Goal: Transaction & Acquisition: Purchase product/service

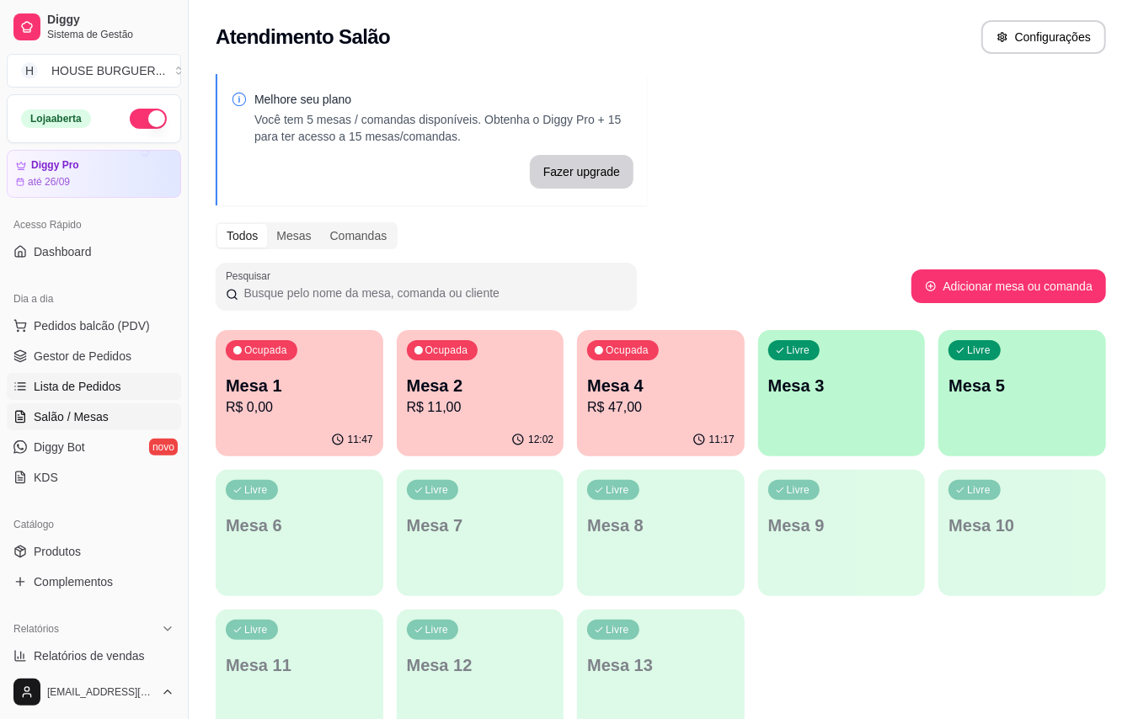
click at [99, 384] on span "Lista de Pedidos" at bounding box center [78, 386] width 88 height 17
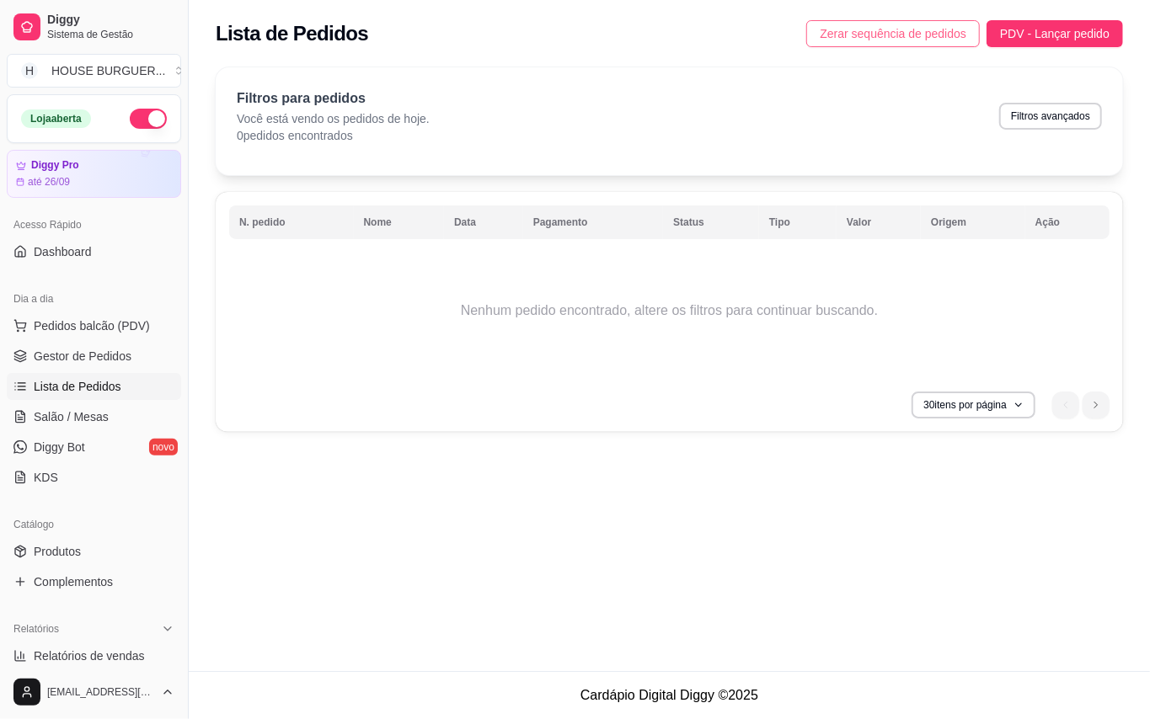
click at [921, 27] on span "Zerar sequência de pedidos" at bounding box center [893, 33] width 147 height 19
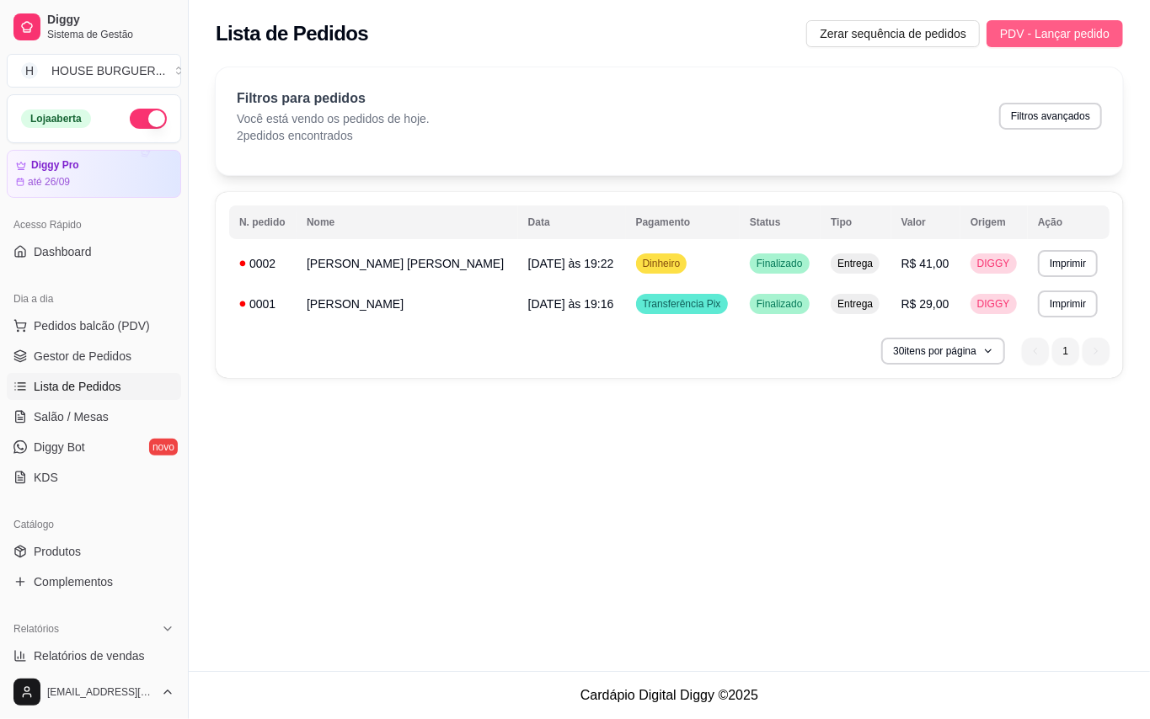
click at [1028, 39] on span "PDV - Lançar pedido" at bounding box center [1054, 33] width 109 height 19
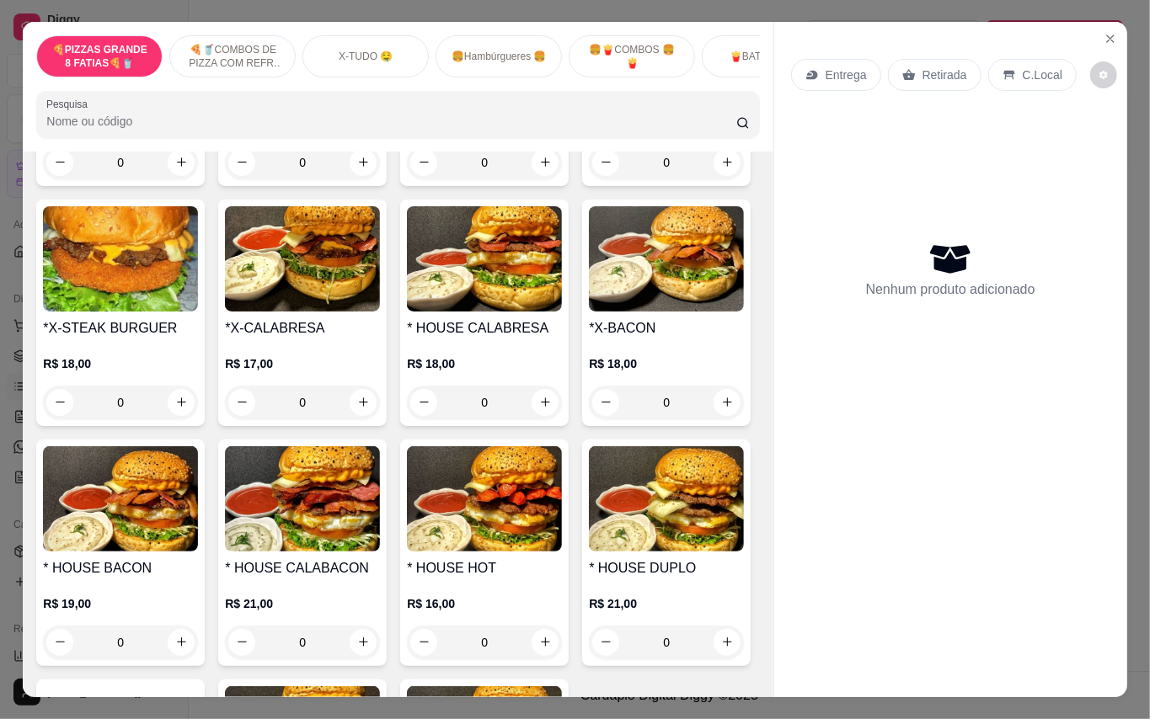
scroll to position [1235, 0]
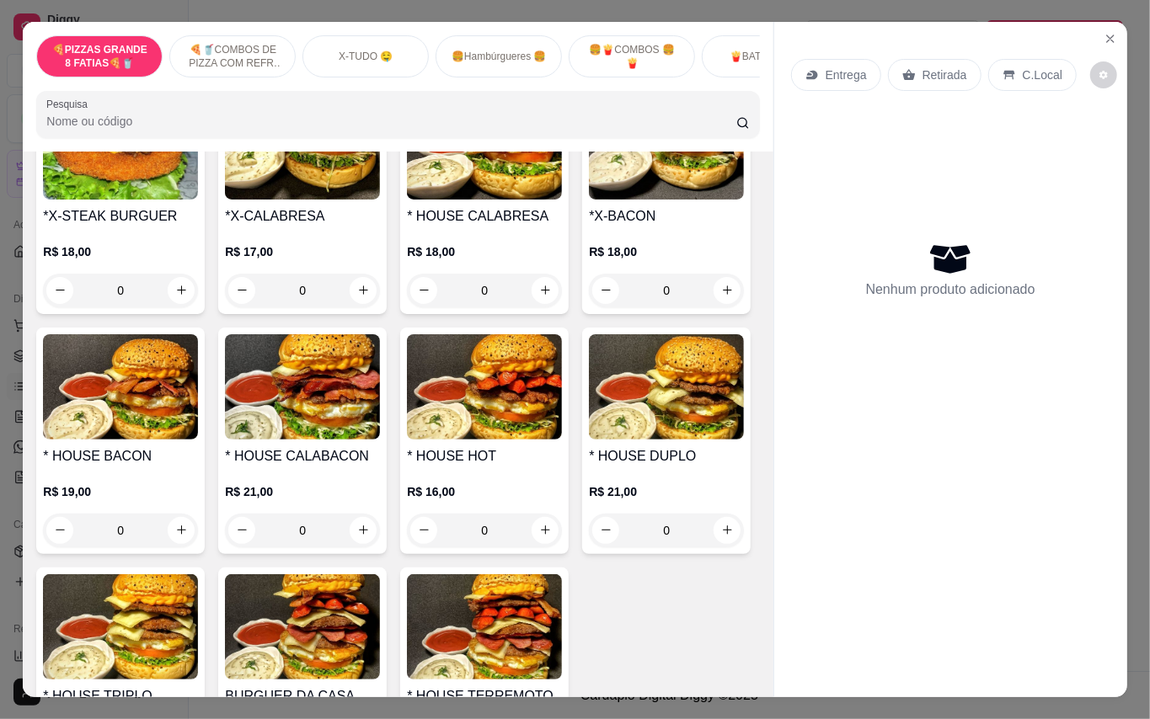
click at [589, 67] on div "0" at bounding box center [666, 51] width 155 height 34
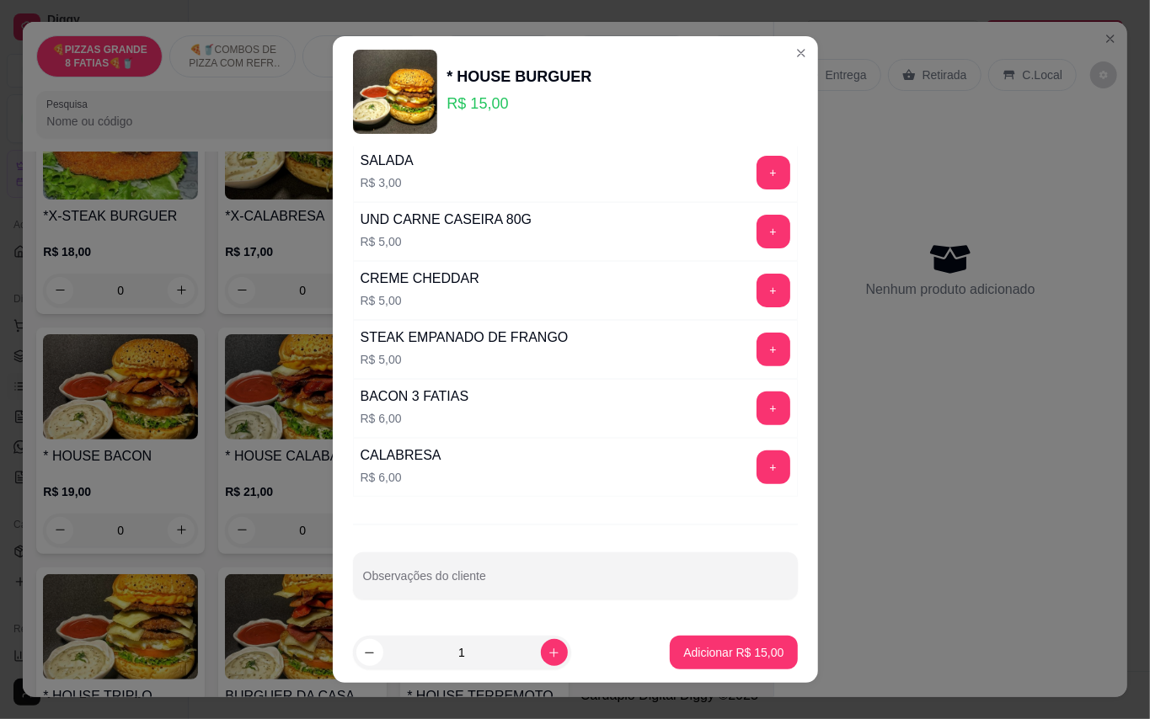
scroll to position [249, 0]
click at [702, 642] on button "Adicionar R$ 15,00" at bounding box center [733, 653] width 127 height 34
type input "1"
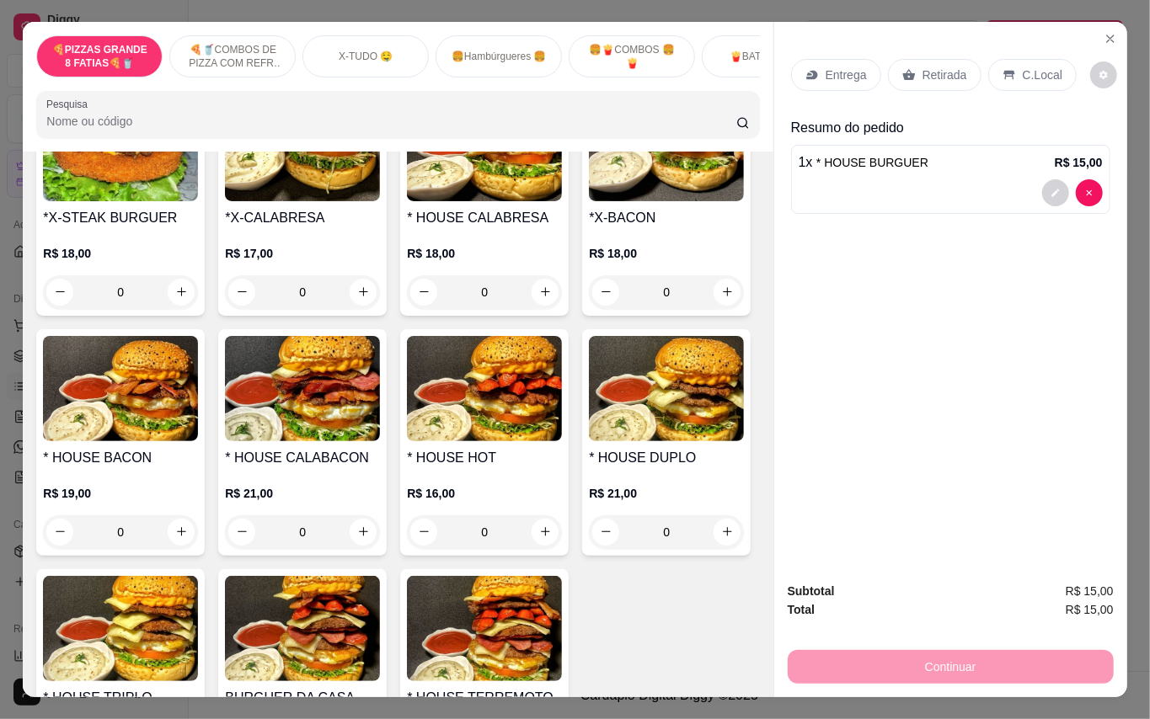
click at [948, 67] on p "Retirada" at bounding box center [944, 75] width 45 height 17
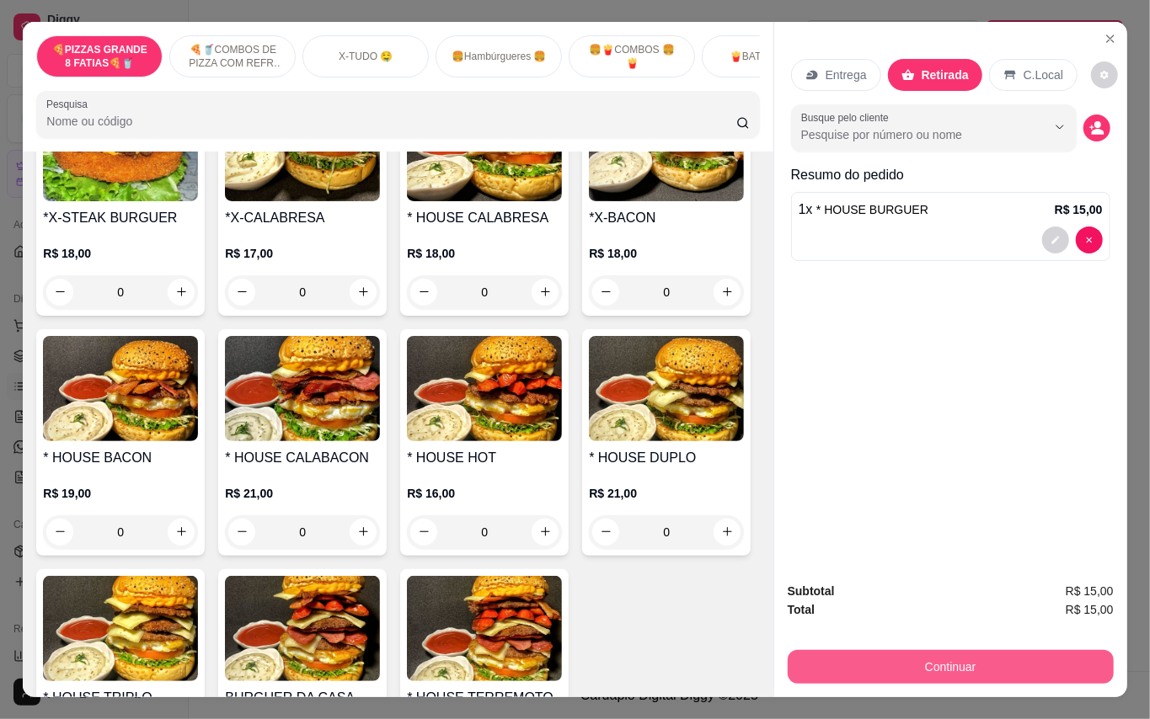
click at [996, 658] on button "Continuar" at bounding box center [951, 667] width 326 height 34
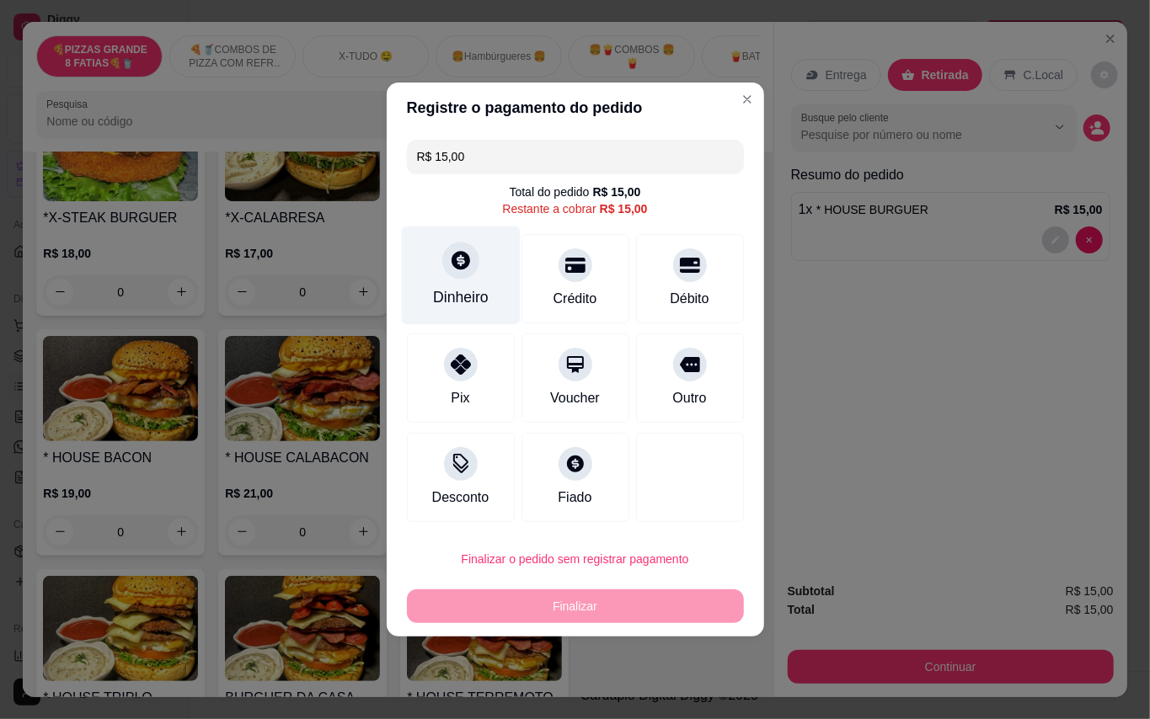
click at [456, 274] on div at bounding box center [460, 260] width 37 height 37
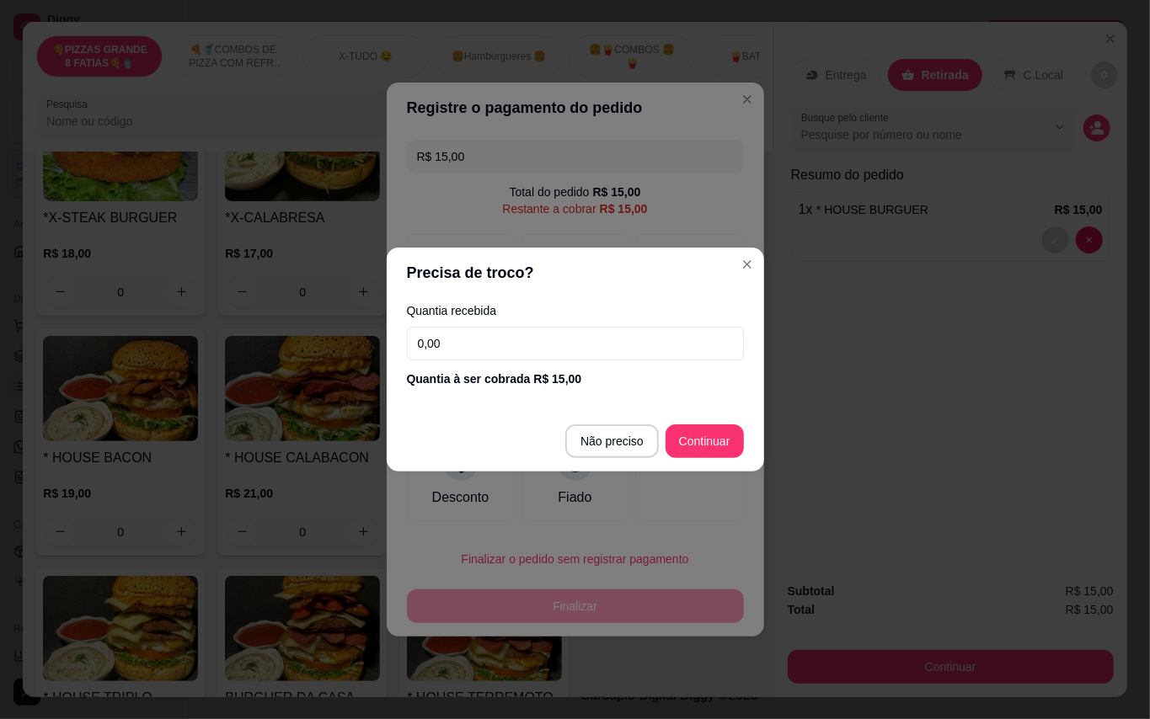
click at [494, 344] on input "0,00" at bounding box center [575, 344] width 337 height 34
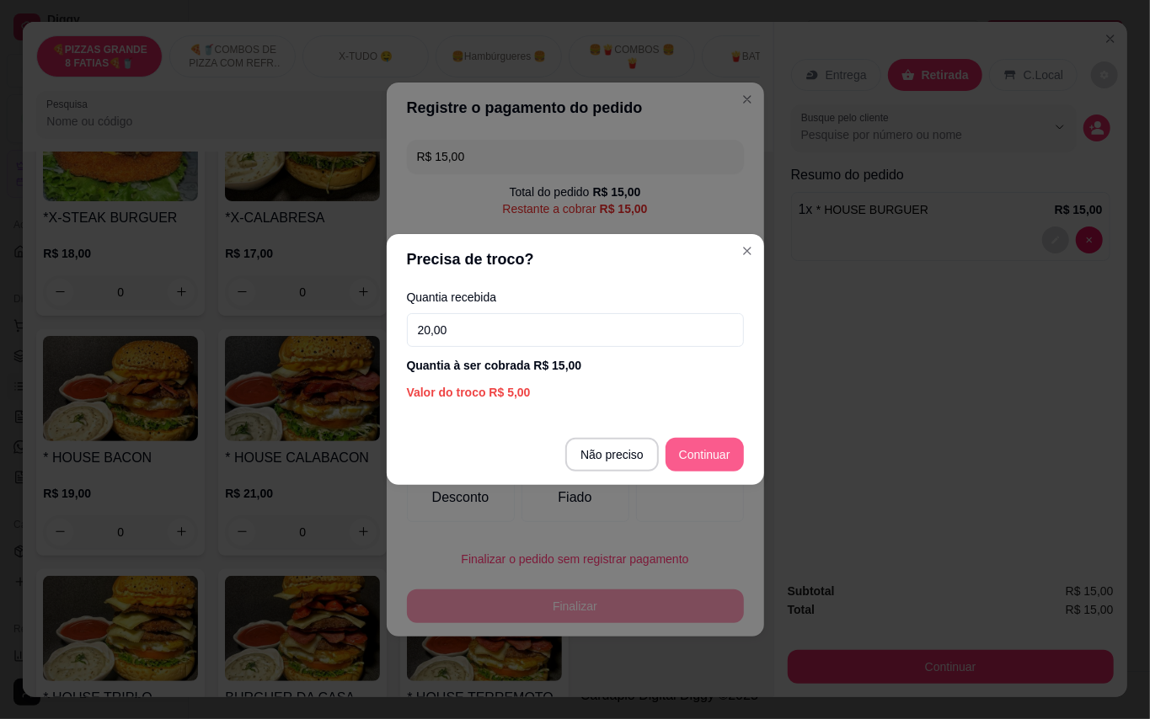
type input "20,00"
type input "R$ 0,00"
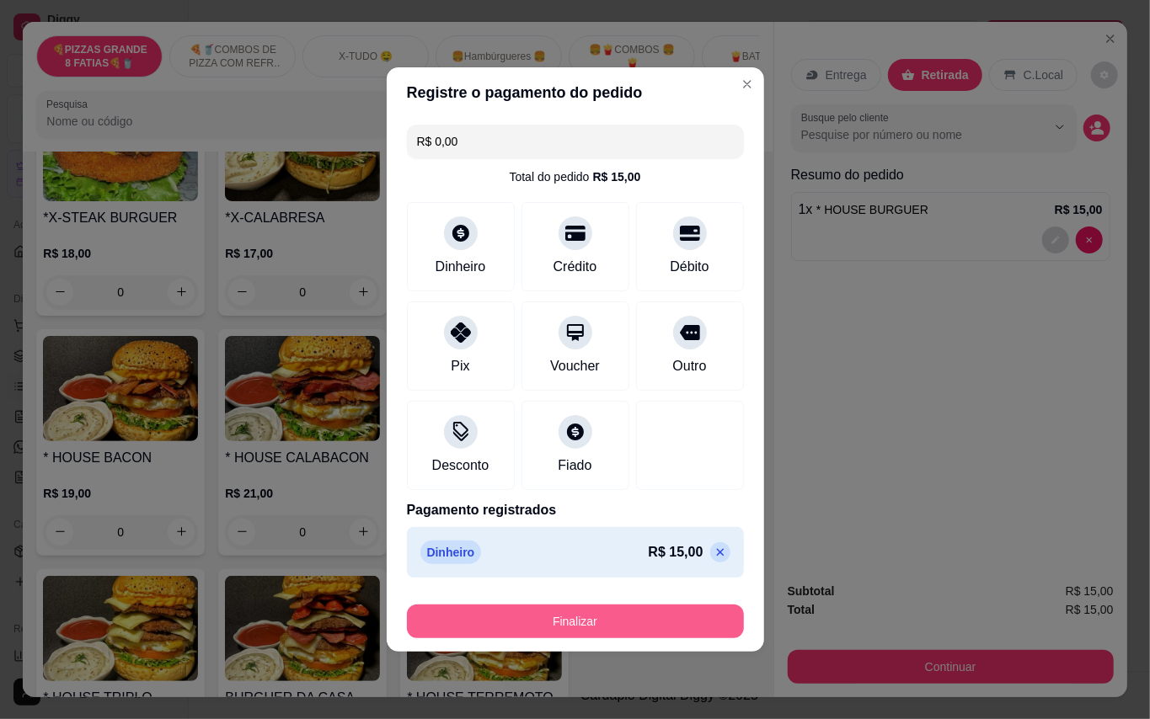
click at [641, 617] on button "Finalizar" at bounding box center [575, 622] width 337 height 34
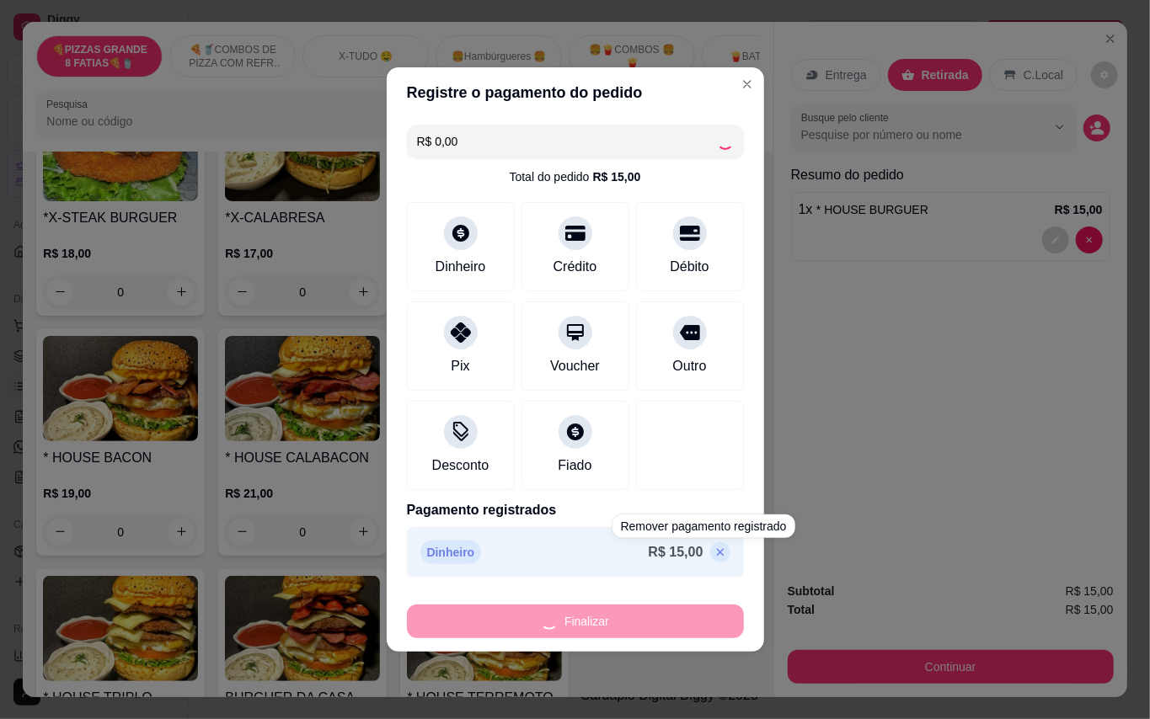
type input "0"
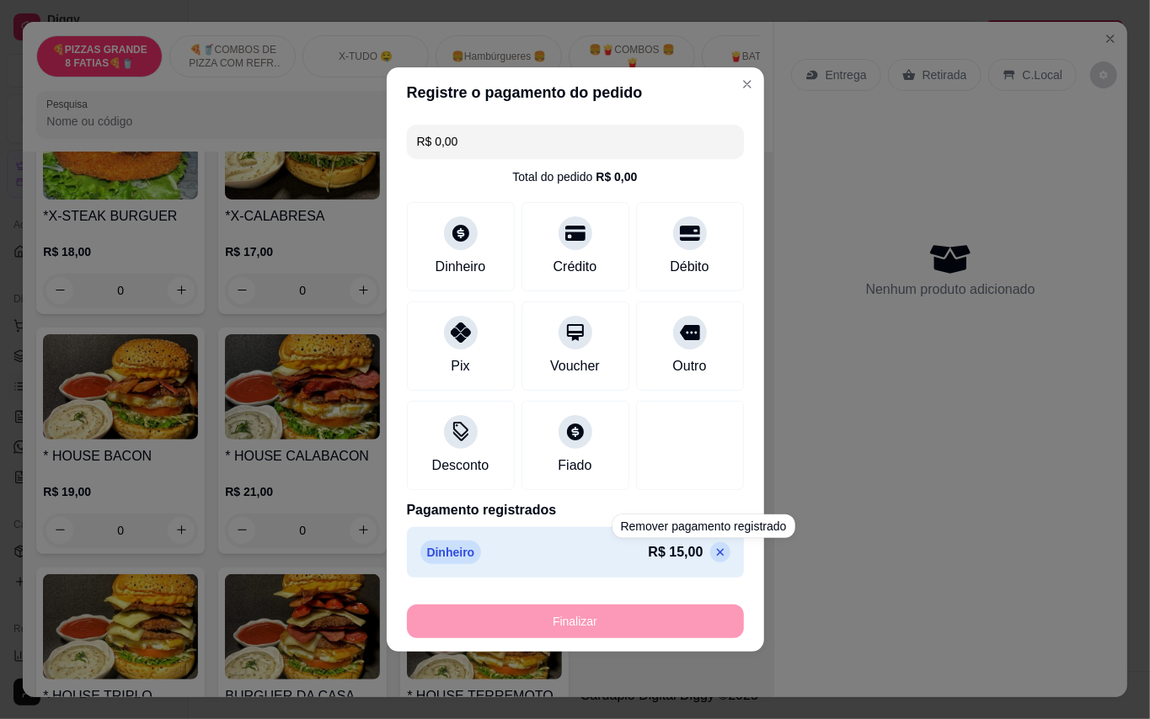
type input "-R$ 15,00"
